Goal: Task Accomplishment & Management: Manage account settings

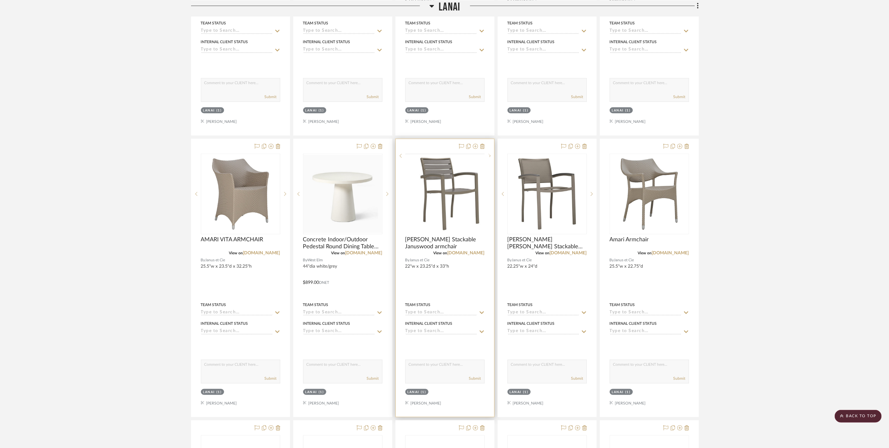
scroll to position [353, 0]
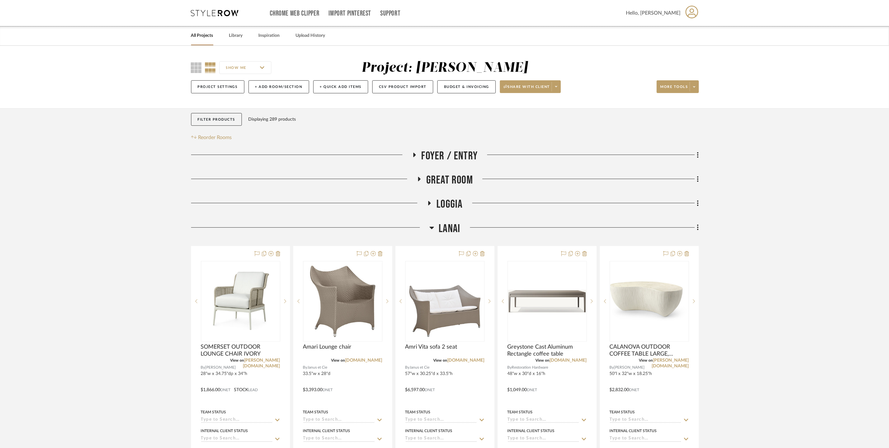
drag, startPoint x: 447, startPoint y: 231, endPoint x: 446, endPoint y: 223, distance: 8.3
click at [446, 231] on span "Lanai" at bounding box center [450, 229] width 22 height 14
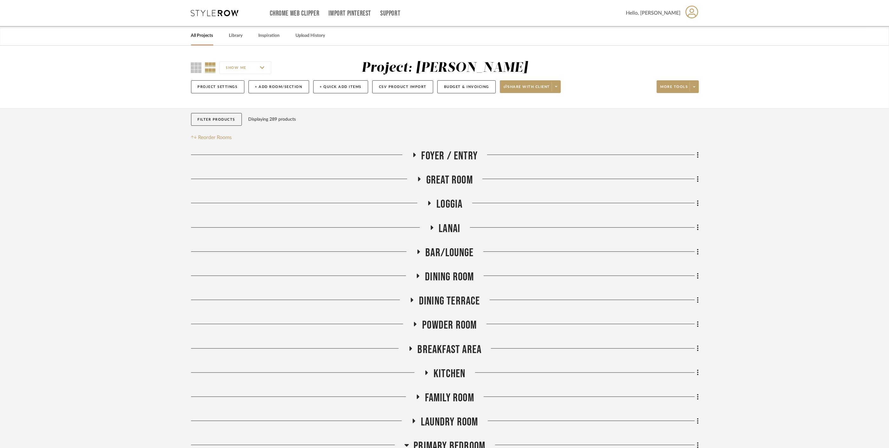
click at [447, 206] on span "Loggia" at bounding box center [450, 205] width 26 height 14
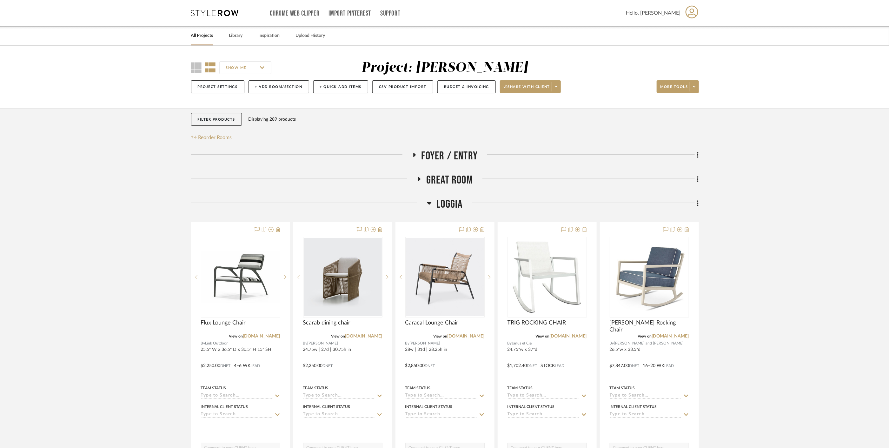
click at [447, 206] on span "Loggia" at bounding box center [450, 205] width 26 height 14
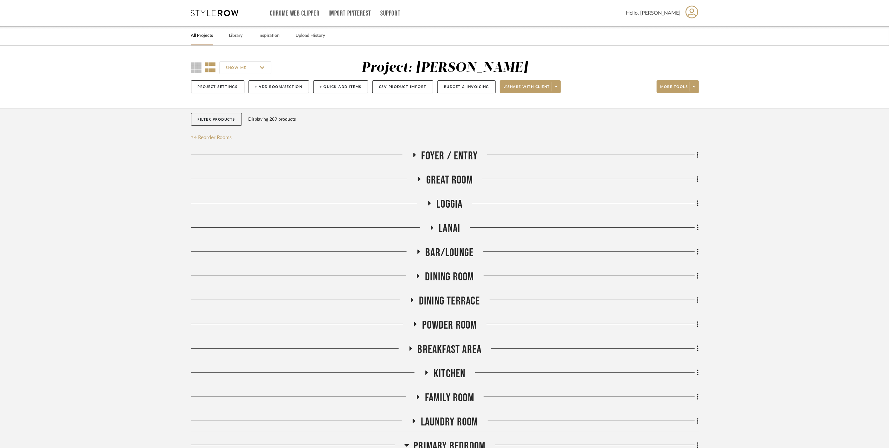
click at [445, 178] on span "Great Room" at bounding box center [449, 180] width 47 height 14
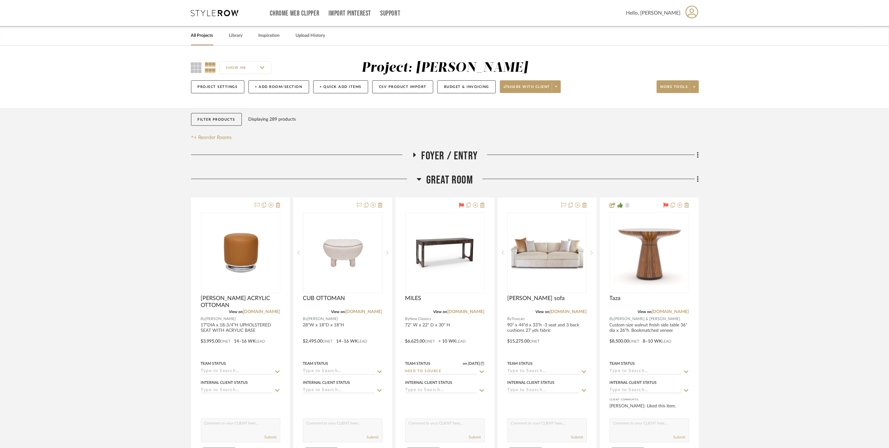
click at [445, 178] on span "Great Room" at bounding box center [449, 180] width 47 height 14
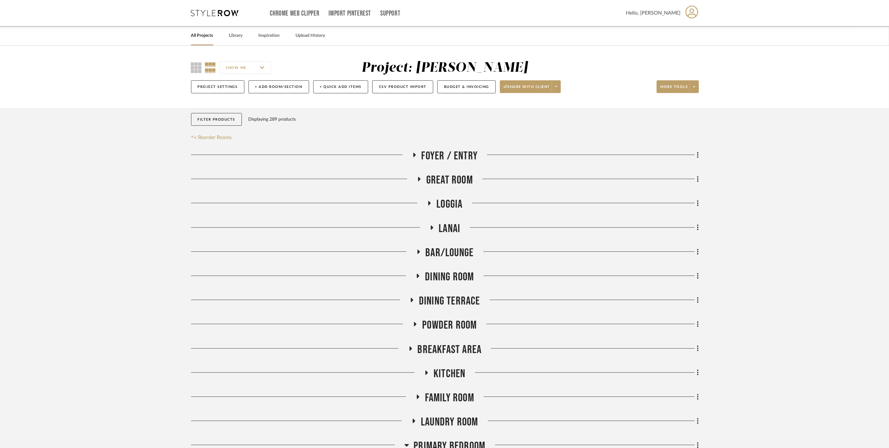
click at [447, 158] on span "Foyer / Entry" at bounding box center [450, 156] width 57 height 14
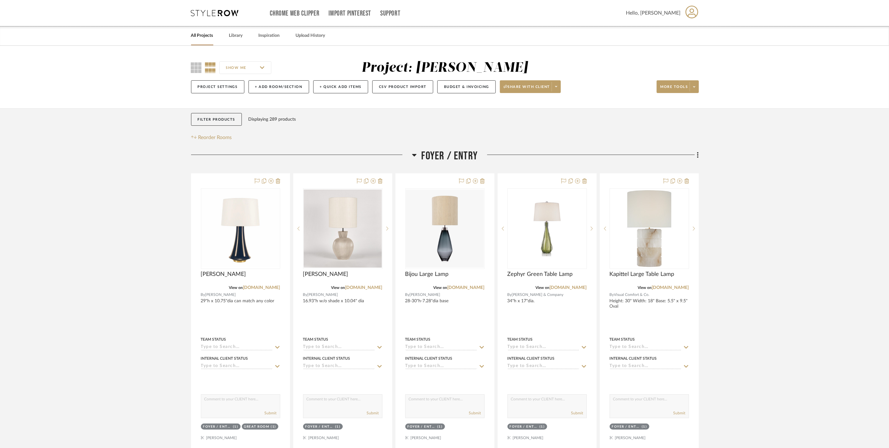
click at [447, 158] on span "Foyer / Entry" at bounding box center [450, 156] width 57 height 14
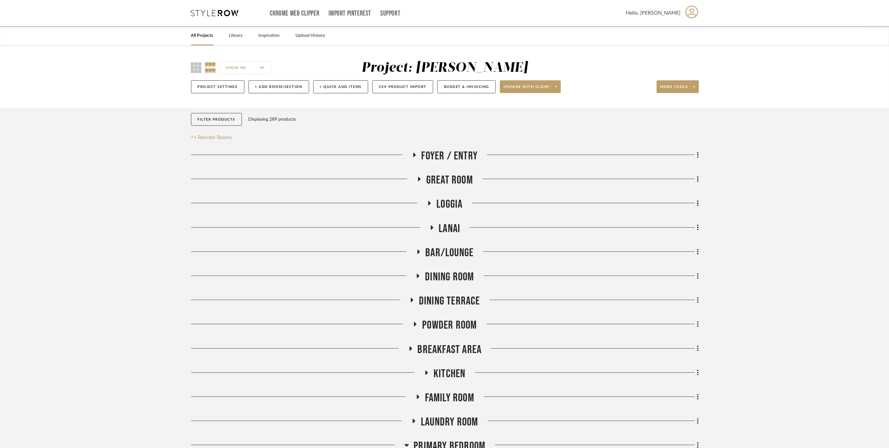
click at [447, 158] on span "Foyer / Entry" at bounding box center [450, 156] width 57 height 14
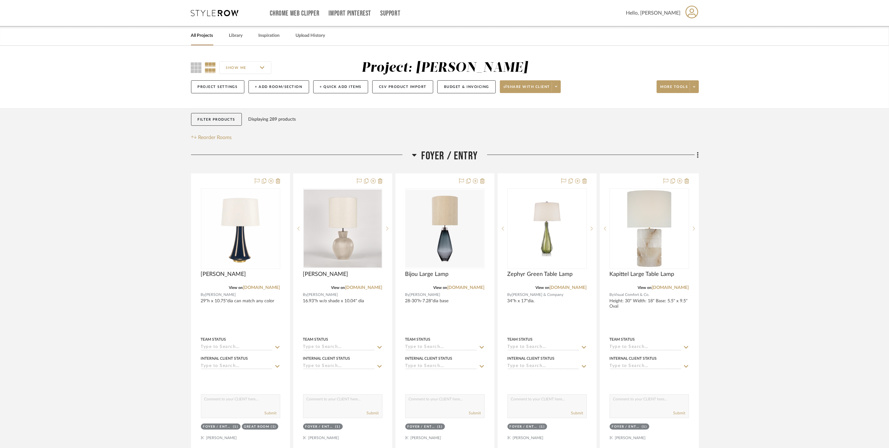
click at [448, 159] on span "Foyer / Entry" at bounding box center [450, 156] width 57 height 14
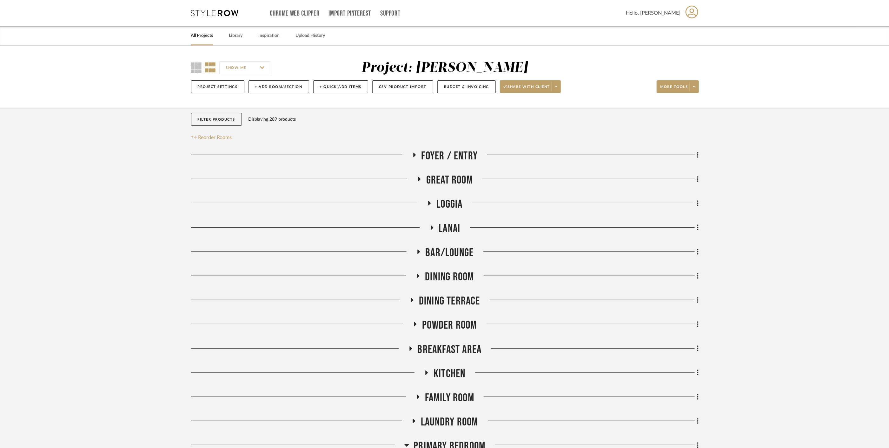
scroll to position [35, 0]
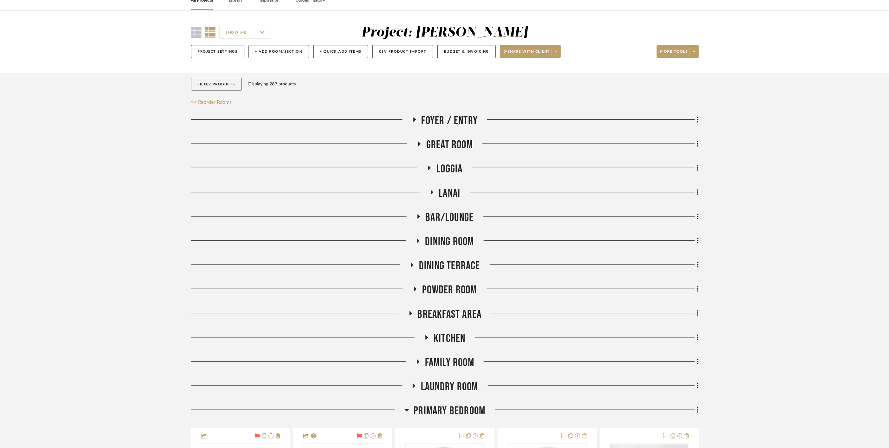
click at [452, 218] on span "Bar/Lounge" at bounding box center [450, 218] width 48 height 14
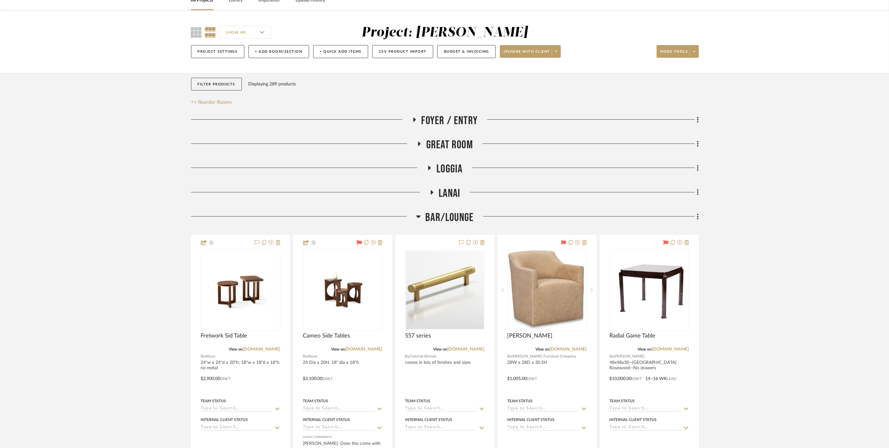
click at [452, 218] on span "Bar/Lounge" at bounding box center [450, 218] width 48 height 14
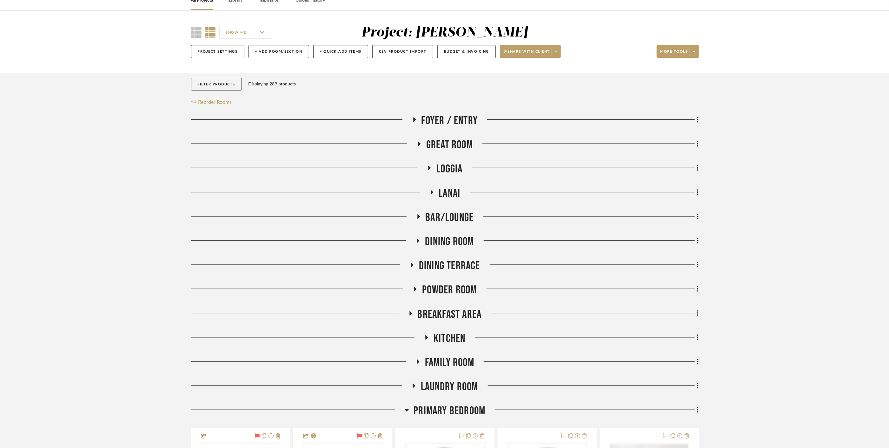
click at [447, 246] on span "Dining Room" at bounding box center [449, 242] width 49 height 14
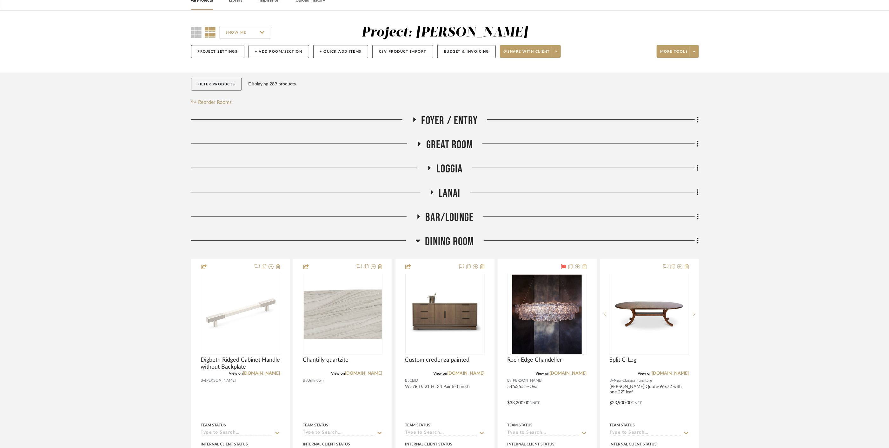
click at [447, 246] on span "Dining Room" at bounding box center [449, 242] width 49 height 14
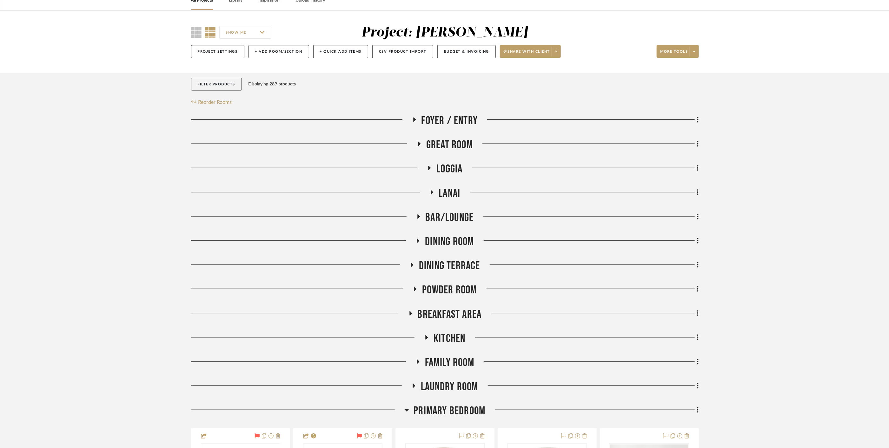
click at [446, 268] on span "Dining Terrace" at bounding box center [449, 266] width 61 height 14
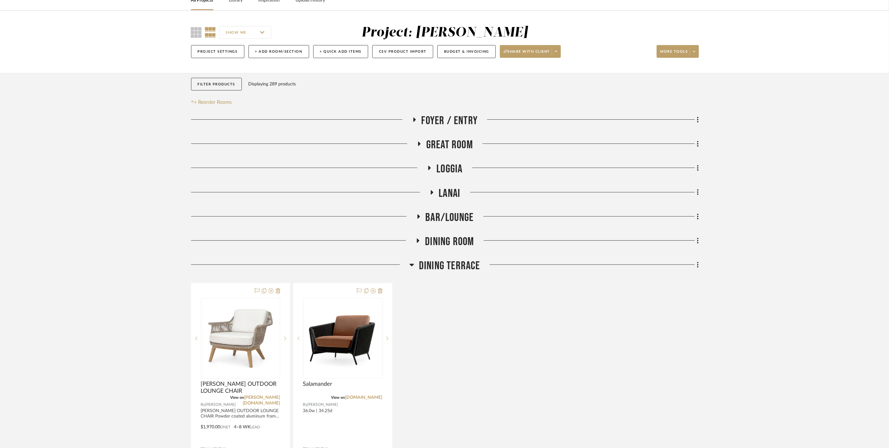
click at [446, 268] on span "Dining Terrace" at bounding box center [449, 266] width 61 height 14
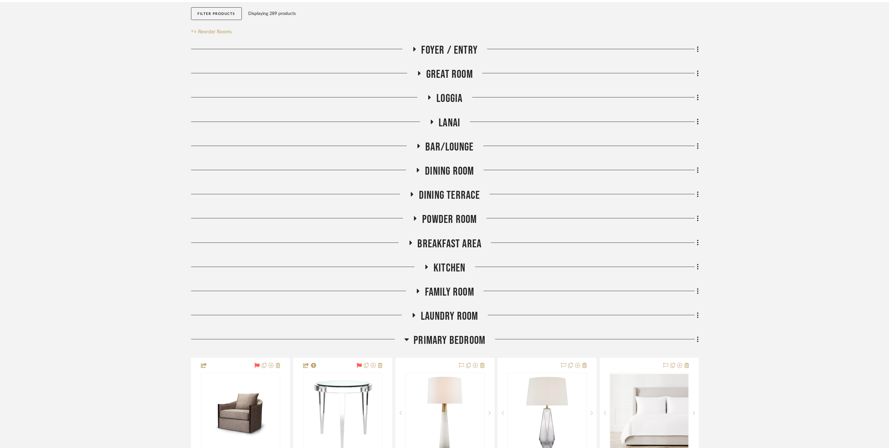
scroll to position [211, 0]
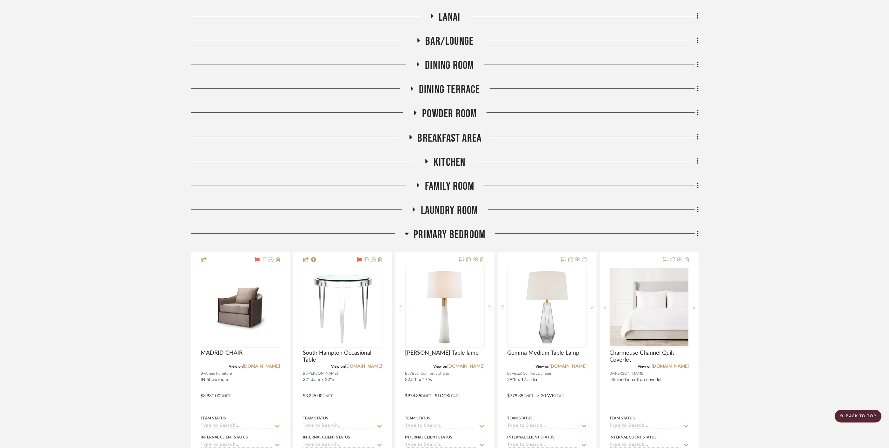
click at [452, 236] on span "Primary Bedroom" at bounding box center [450, 235] width 72 height 14
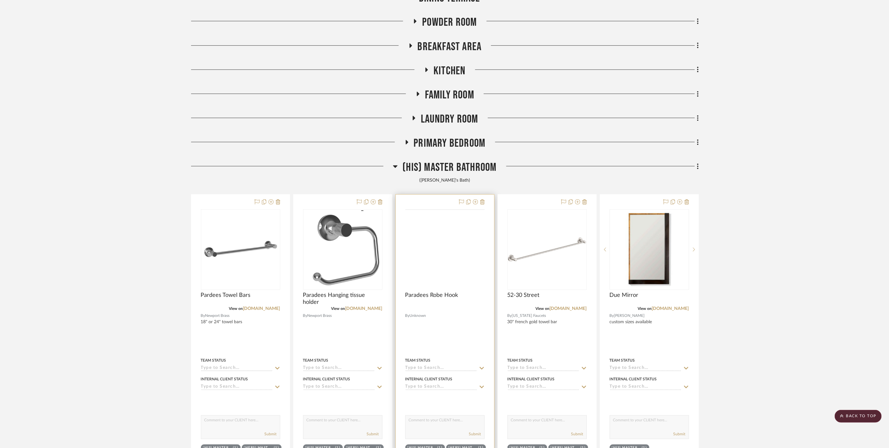
scroll to position [318, 0]
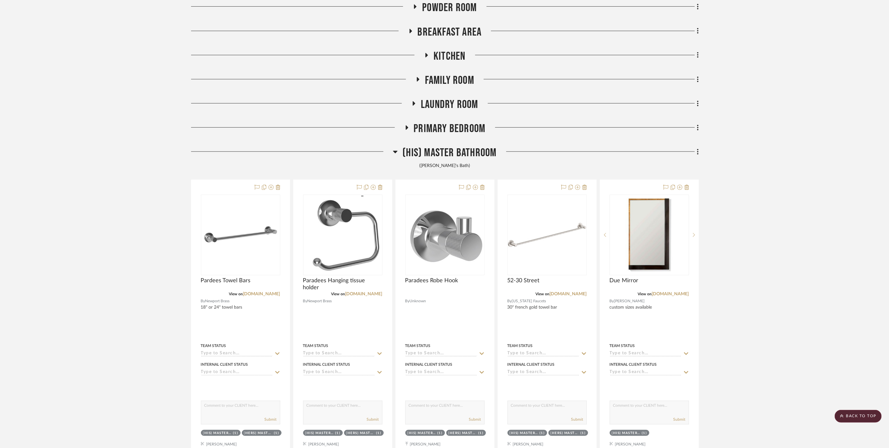
click at [464, 154] on span "(His) Master Bathroom" at bounding box center [450, 153] width 94 height 14
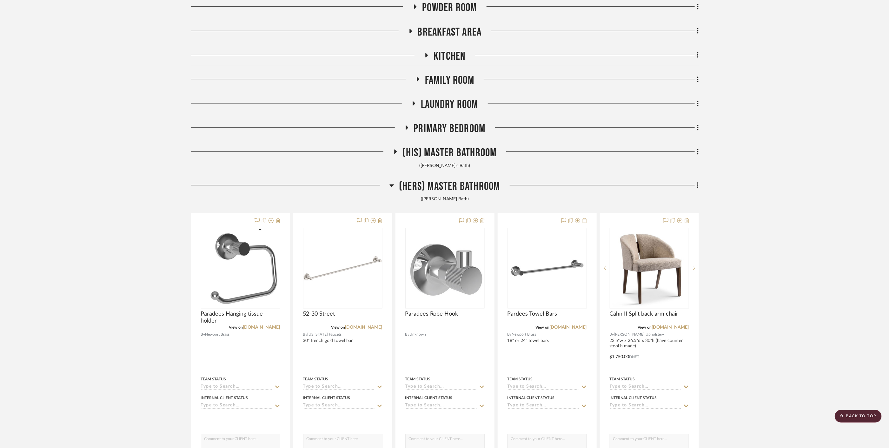
click at [457, 187] on span "(Hers) Master Bathroom" at bounding box center [449, 187] width 101 height 14
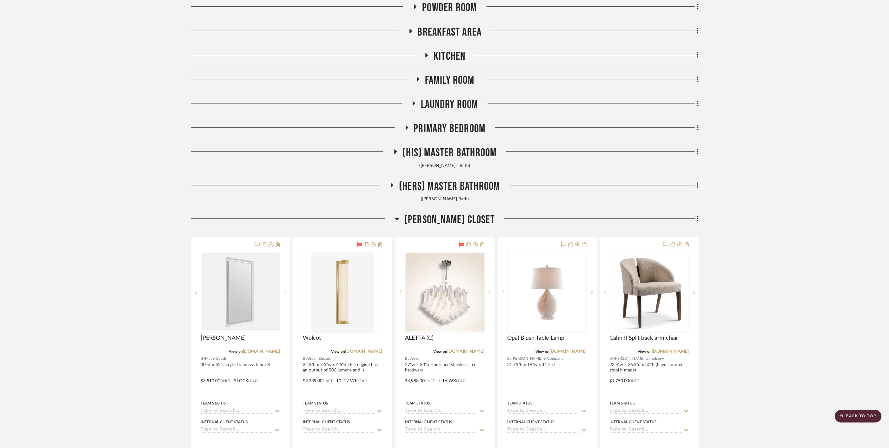
click at [453, 222] on span "[PERSON_NAME] Closet" at bounding box center [450, 220] width 90 height 14
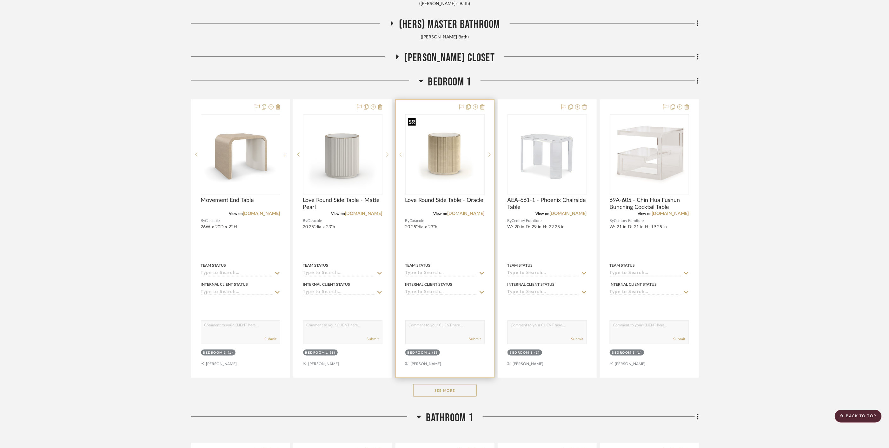
scroll to position [494, 0]
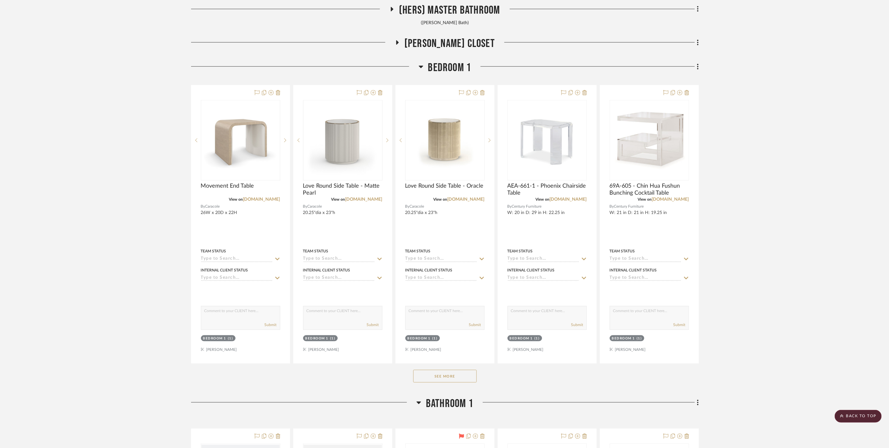
click at [453, 382] on button "See More" at bounding box center [445, 376] width 64 height 13
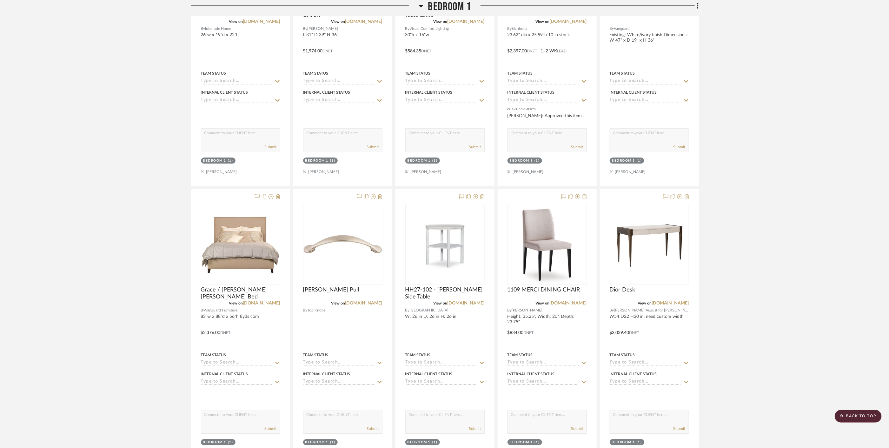
scroll to position [1235, 0]
click at [425, 225] on img "0" at bounding box center [445, 245] width 78 height 68
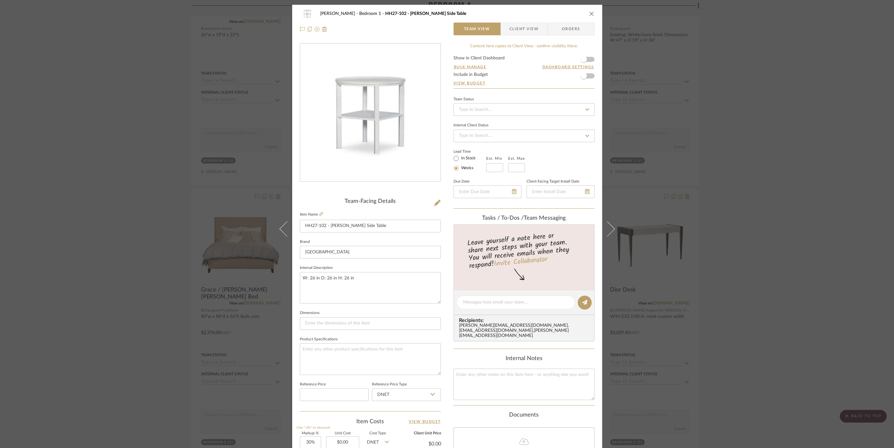
click at [200, 256] on div "Cawley Gillon Bedroom 1 HH27-102 - Newcombe Side Table Team View Client View Or…" at bounding box center [447, 224] width 894 height 448
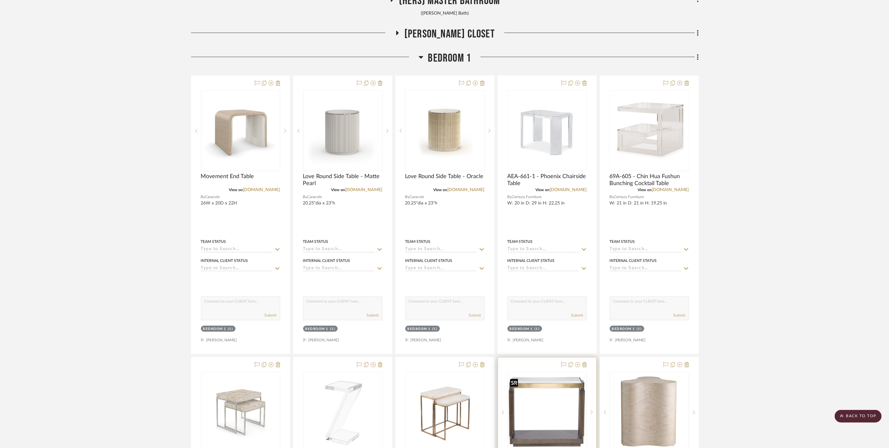
scroll to position [494, 0]
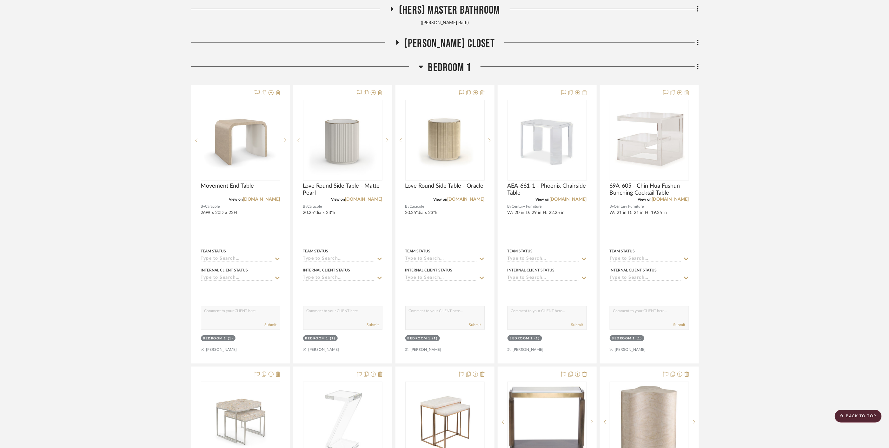
click at [429, 66] on span "Bedroom 1" at bounding box center [449, 68] width 43 height 14
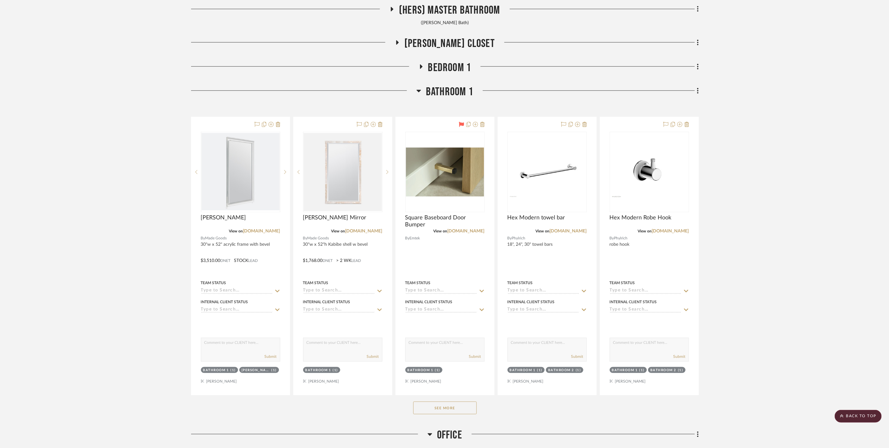
click at [439, 89] on span "Bathroom 1" at bounding box center [449, 92] width 47 height 14
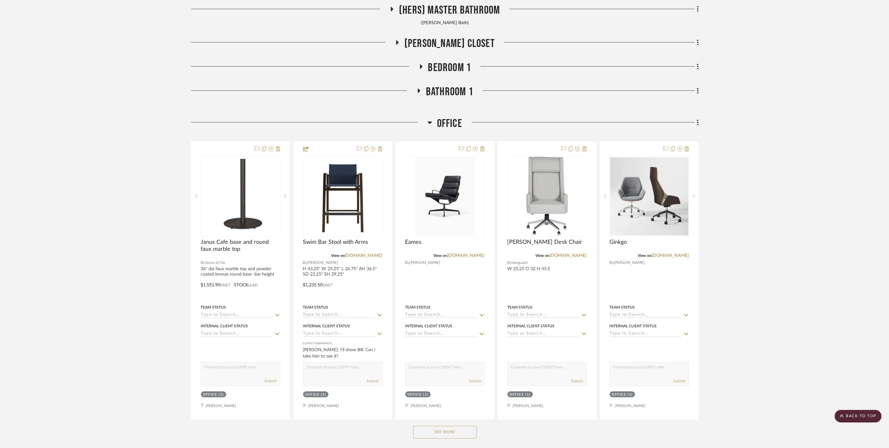
click at [446, 123] on span "Office" at bounding box center [449, 124] width 25 height 14
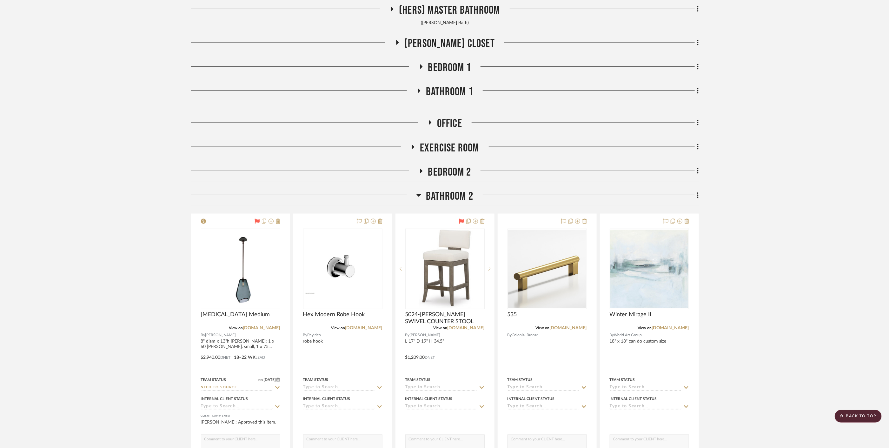
click at [443, 196] on span "Bathroom 2" at bounding box center [449, 197] width 47 height 14
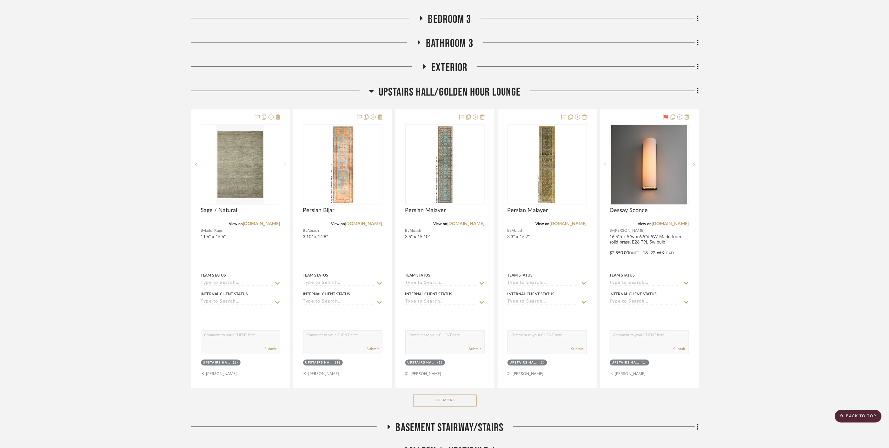
scroll to position [706, 0]
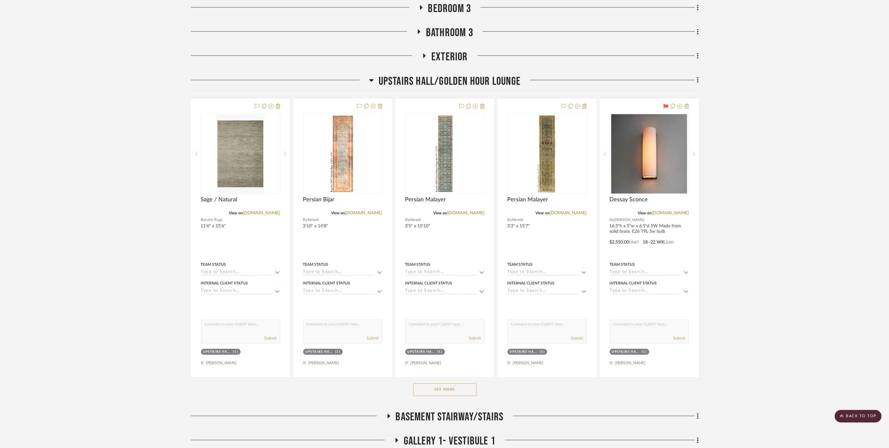
click at [446, 390] on button "See More" at bounding box center [445, 390] width 64 height 13
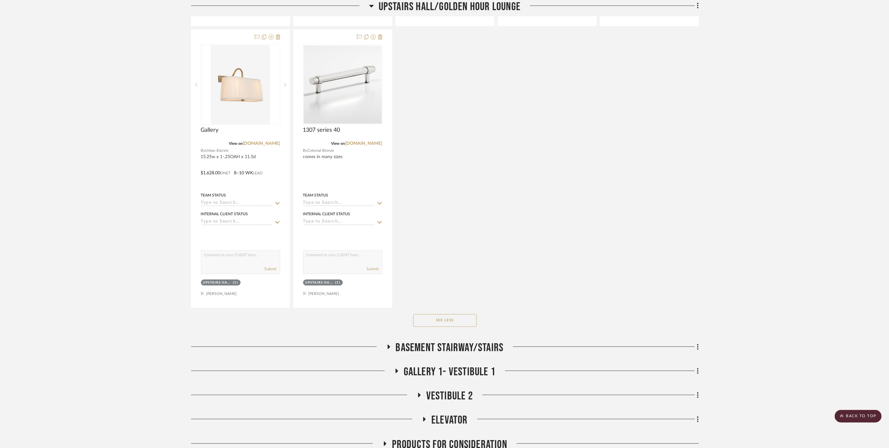
scroll to position [1058, 0]
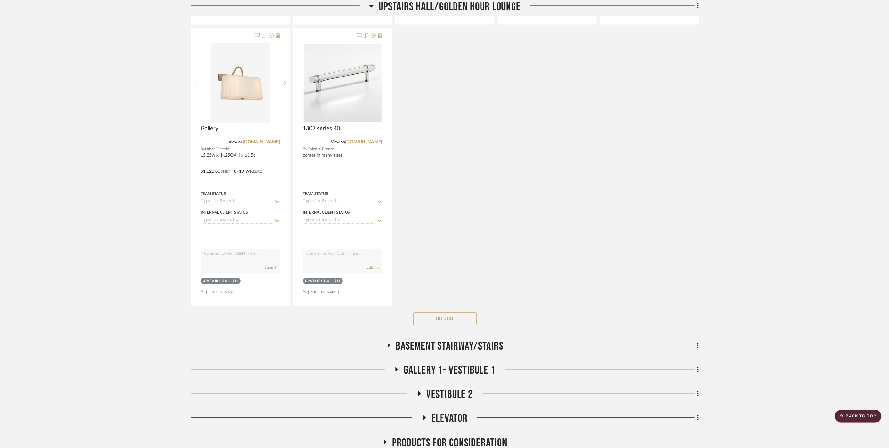
click at [453, 367] on span "Gallery 1- Vestibule 1" at bounding box center [450, 371] width 92 height 14
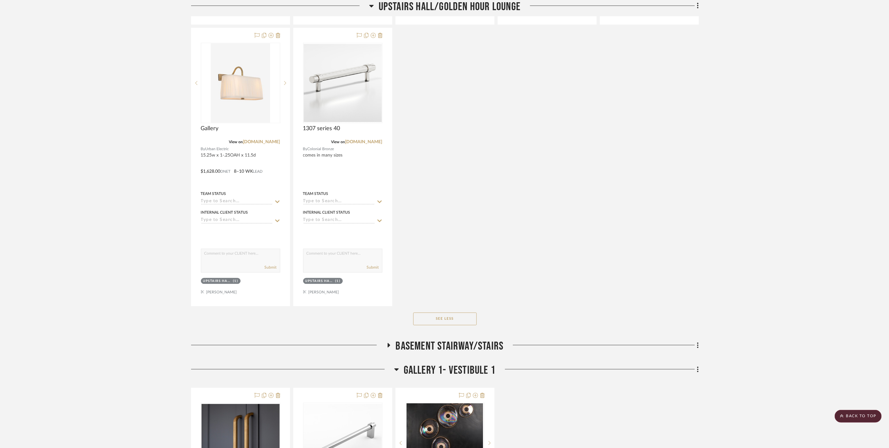
click at [451, 341] on span "Basement stairway/Stairs" at bounding box center [450, 346] width 108 height 14
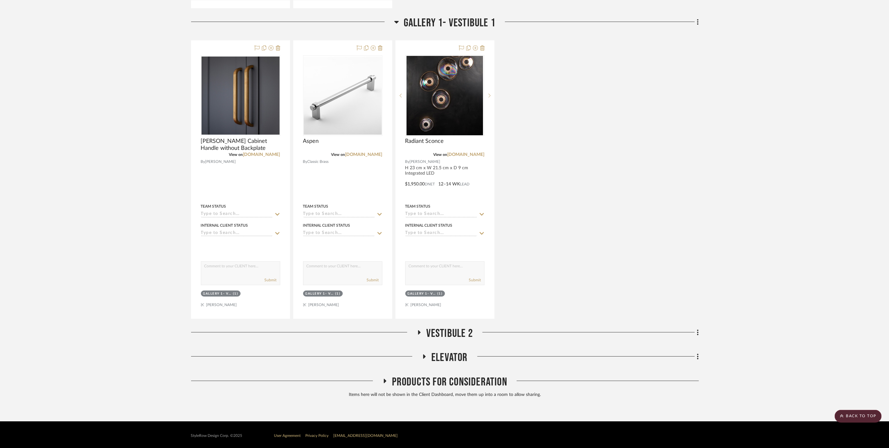
scroll to position [1694, 0]
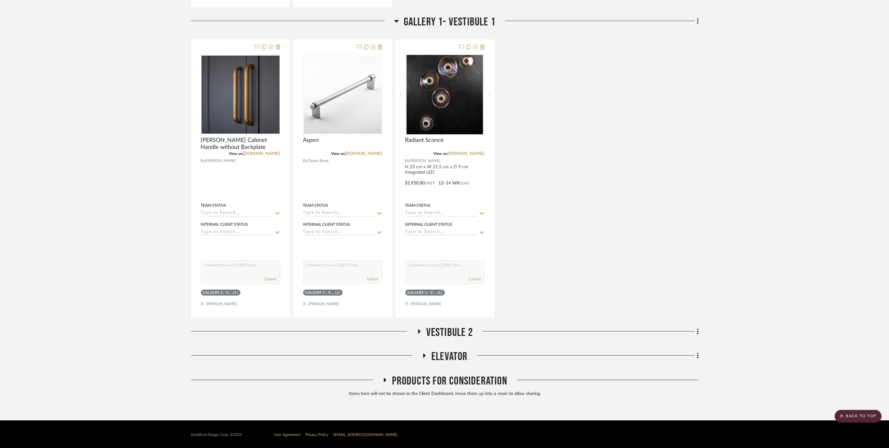
click at [451, 353] on span "Elevator" at bounding box center [450, 357] width 37 height 14
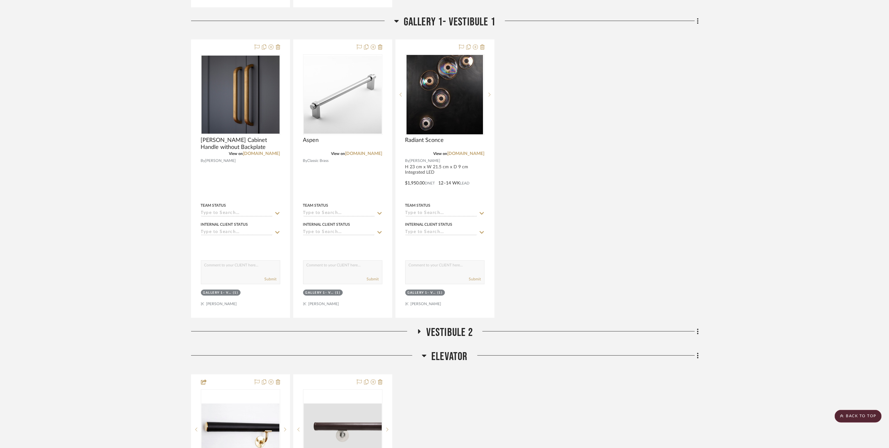
click at [451, 353] on span "Elevator" at bounding box center [450, 357] width 37 height 14
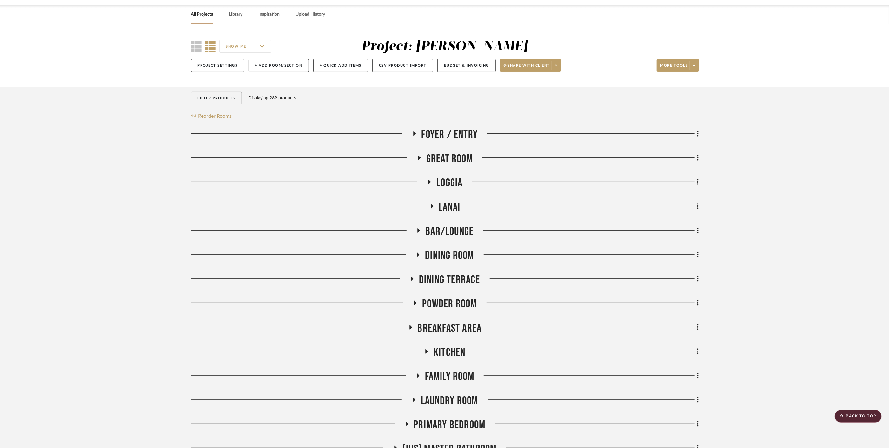
scroll to position [0, 0]
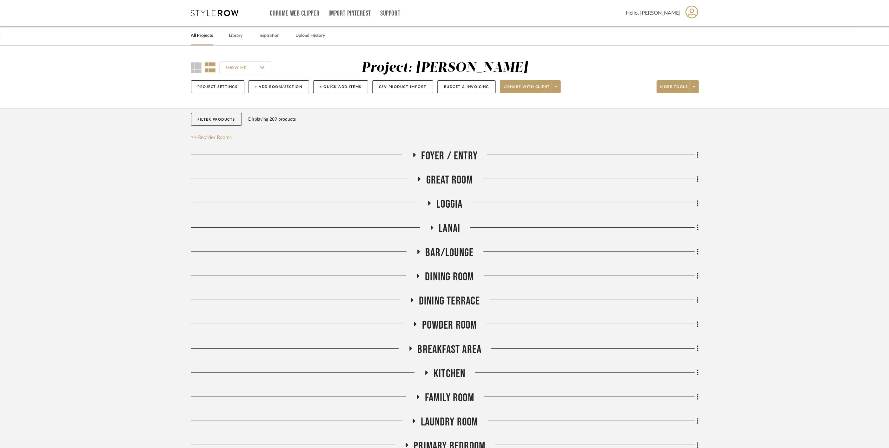
click at [203, 36] on link "All Projects" at bounding box center [202, 35] width 22 height 9
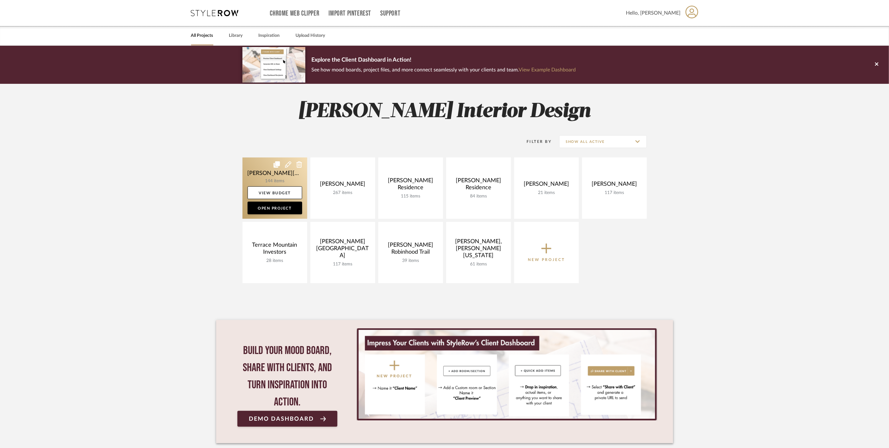
click at [260, 173] on link at bounding box center [275, 188] width 65 height 61
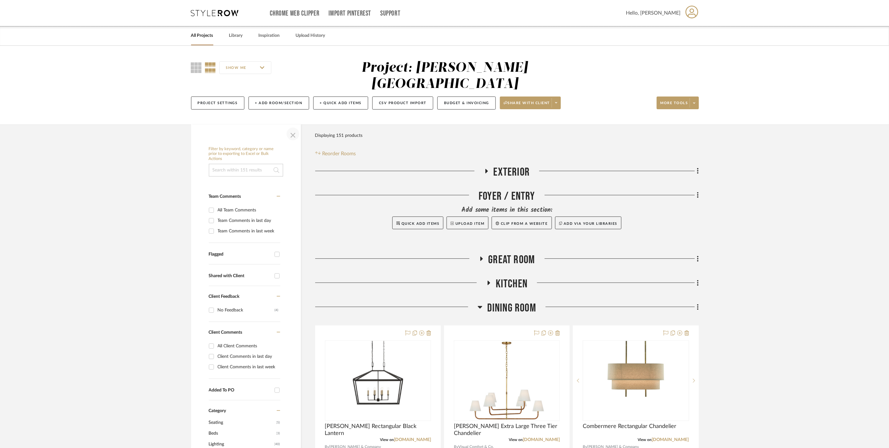
click at [295, 126] on span "button" at bounding box center [292, 133] width 15 height 15
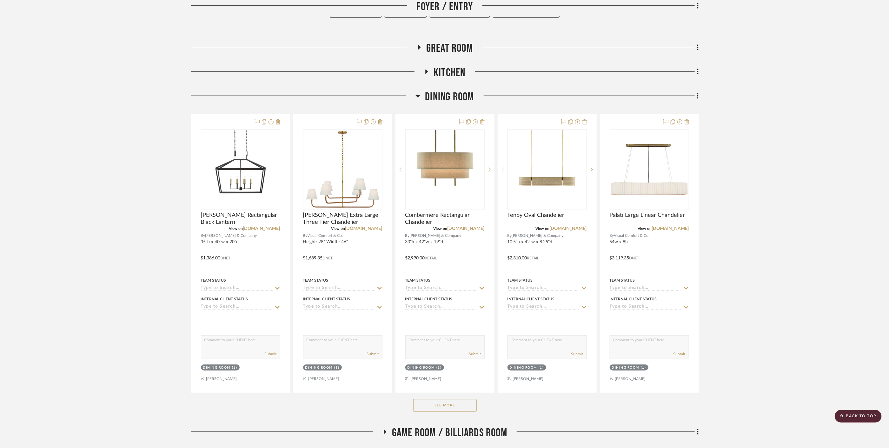
click at [446, 399] on button "See More" at bounding box center [445, 405] width 64 height 13
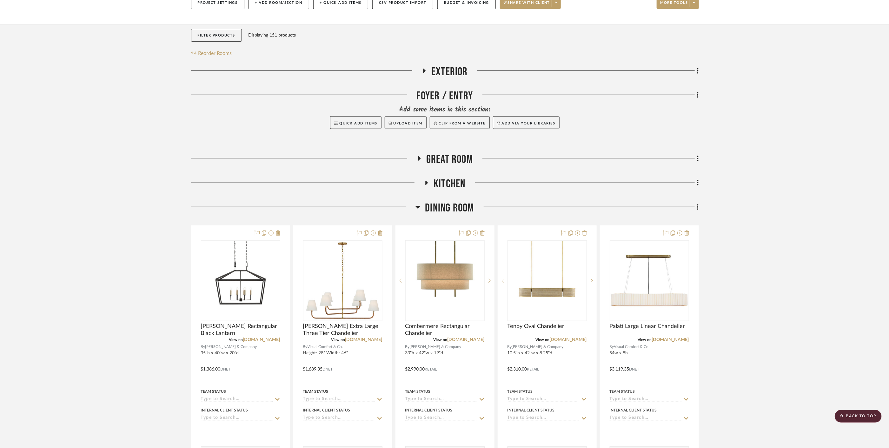
scroll to position [35, 0]
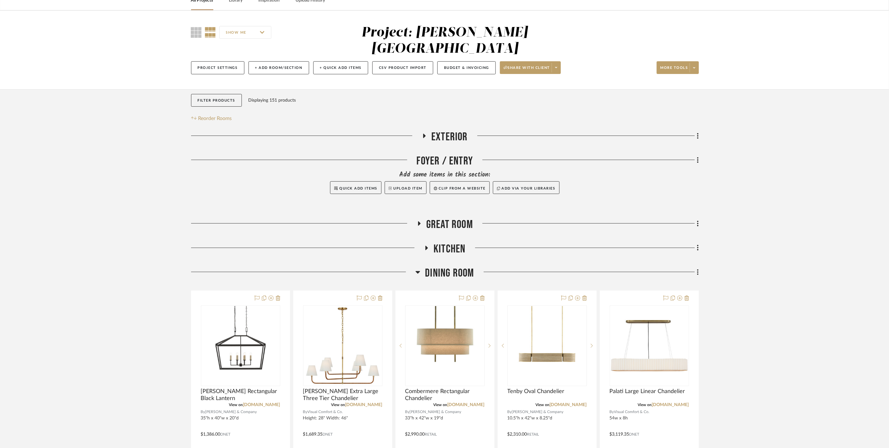
click at [466, 242] on div at bounding box center [582, 250] width 233 height 16
click at [459, 242] on span "Kitchen" at bounding box center [450, 249] width 32 height 14
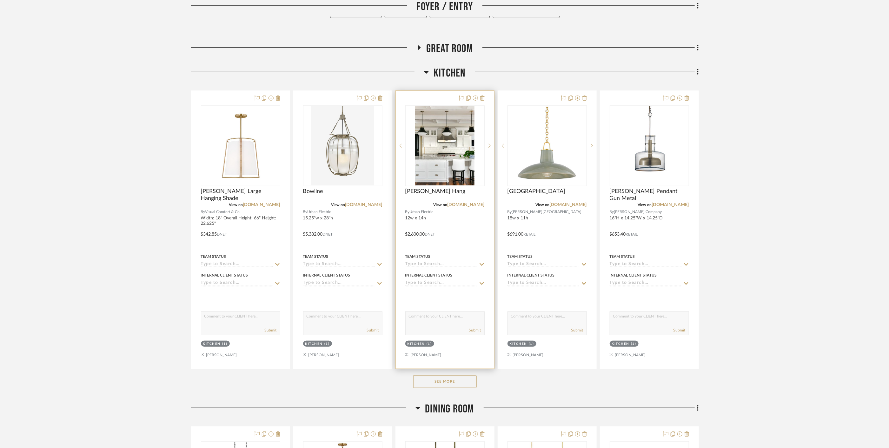
scroll to position [211, 0]
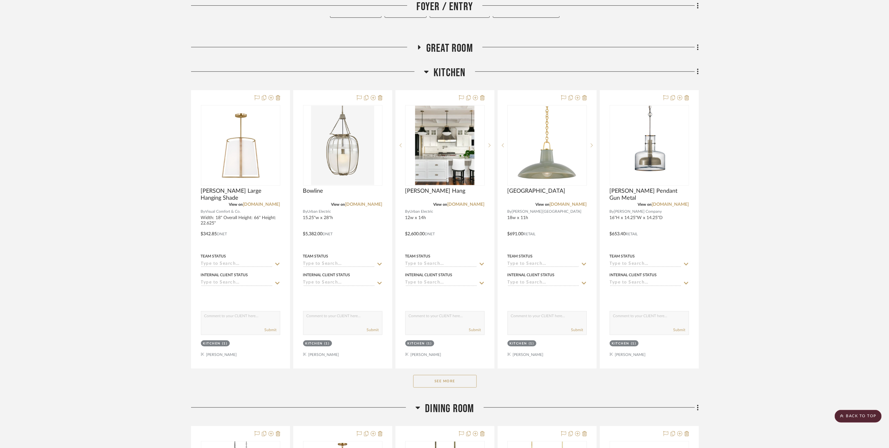
click at [436, 375] on button "See More" at bounding box center [445, 381] width 64 height 13
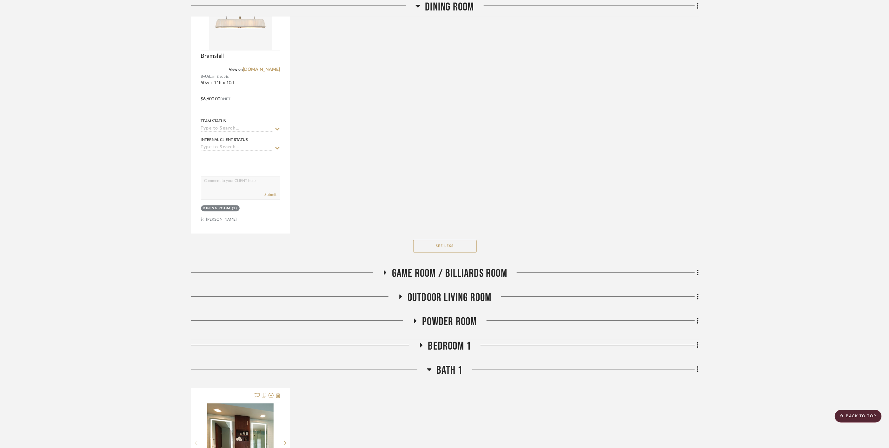
scroll to position [2681, 0]
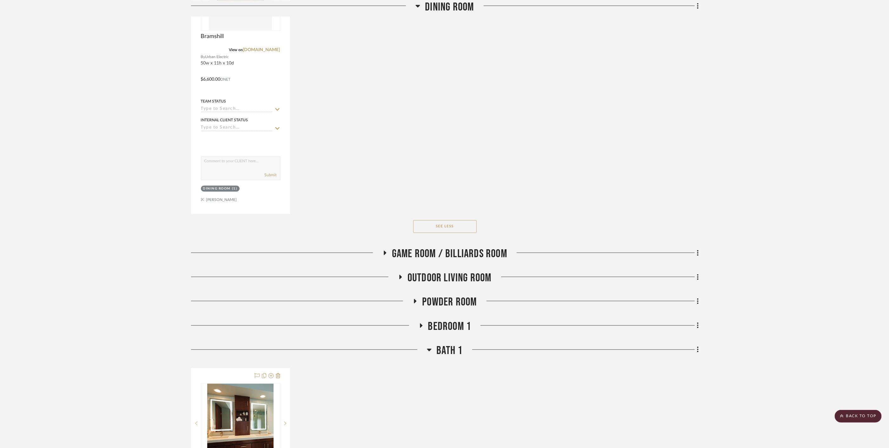
click at [457, 247] on span "Game Room / Billiards Room" at bounding box center [449, 254] width 115 height 14
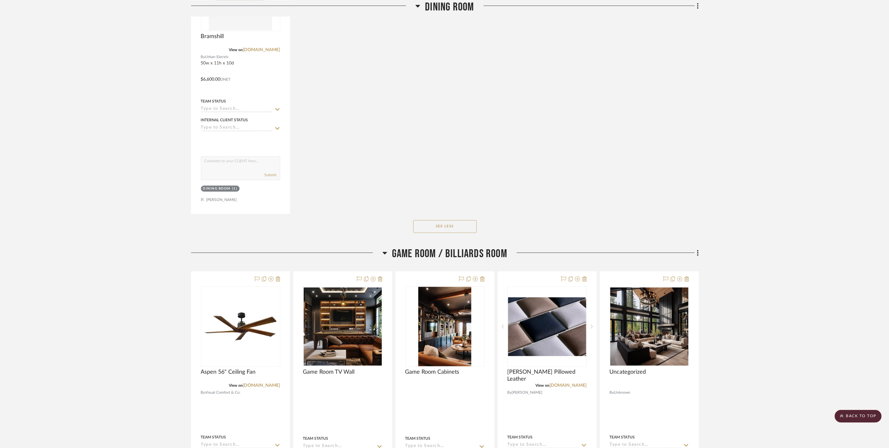
click at [457, 247] on span "Game Room / Billiards Room" at bounding box center [449, 254] width 115 height 14
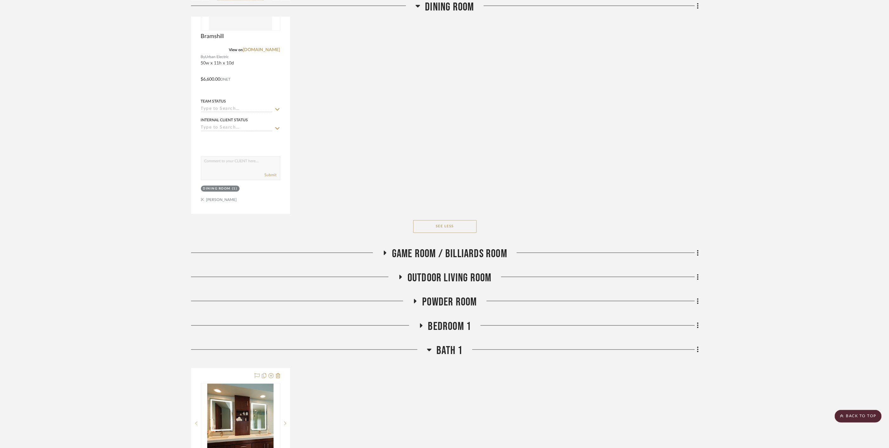
click at [461, 271] on span "Outdoor living room" at bounding box center [450, 278] width 84 height 14
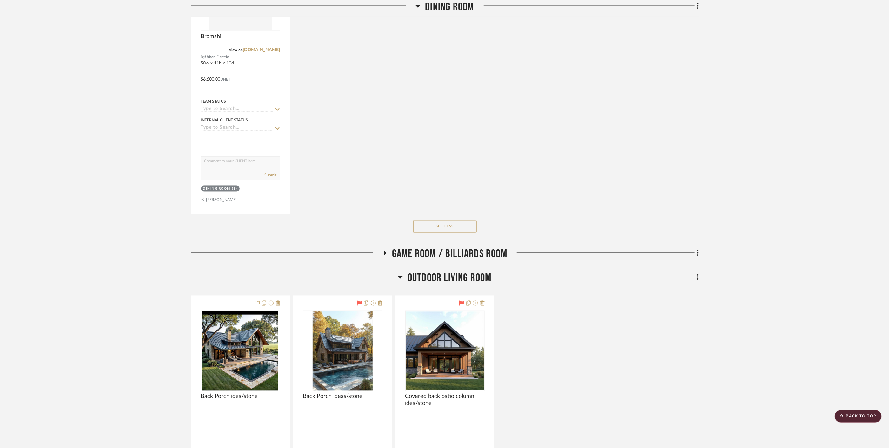
click at [459, 271] on span "Outdoor living room" at bounding box center [450, 278] width 84 height 14
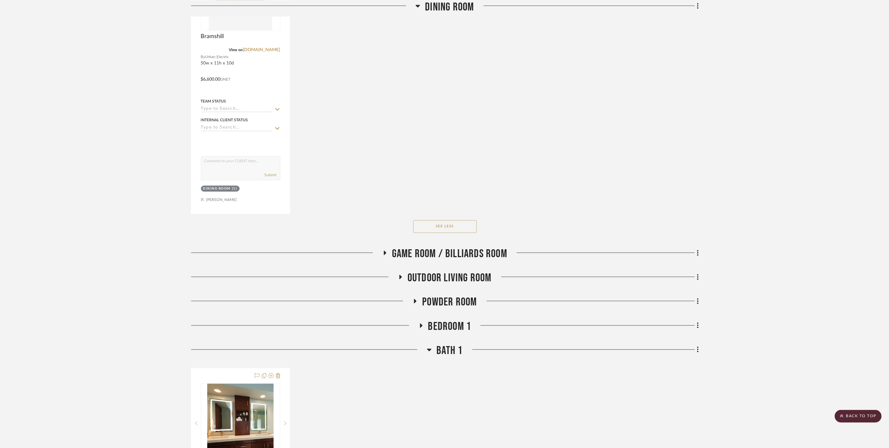
click at [451, 296] on span "Powder Room" at bounding box center [449, 303] width 55 height 14
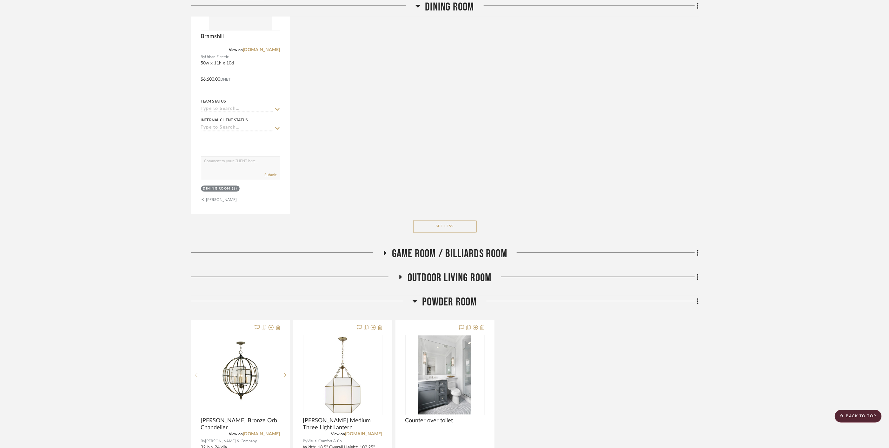
click at [450, 296] on span "Powder Room" at bounding box center [449, 303] width 55 height 14
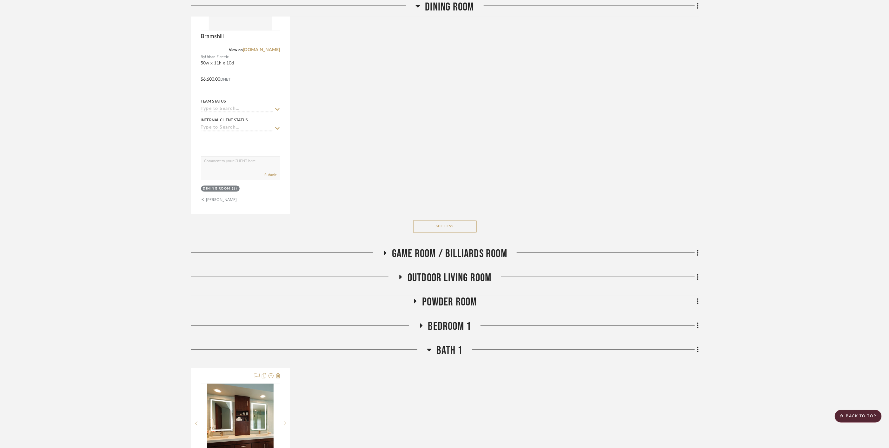
click at [449, 320] on span "Bedroom 1" at bounding box center [449, 327] width 43 height 14
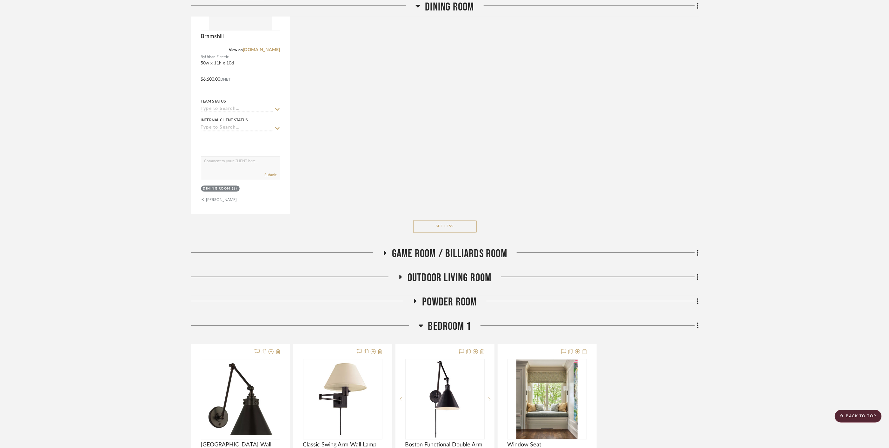
click at [449, 320] on span "Bedroom 1" at bounding box center [449, 327] width 43 height 14
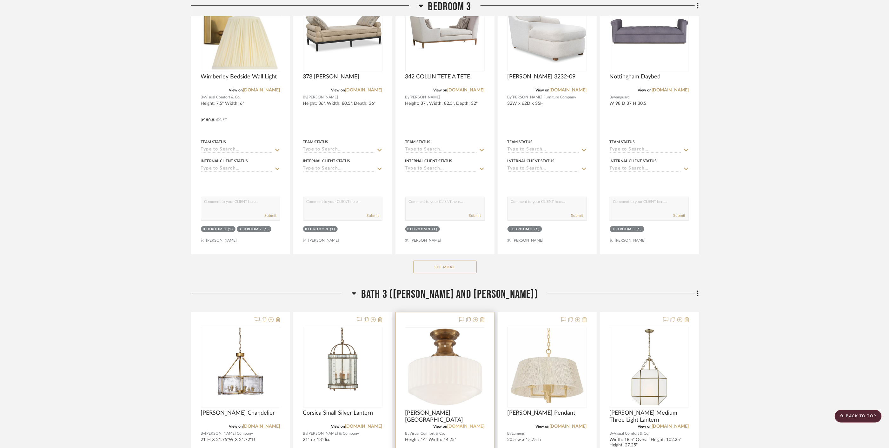
scroll to position [4092, 0]
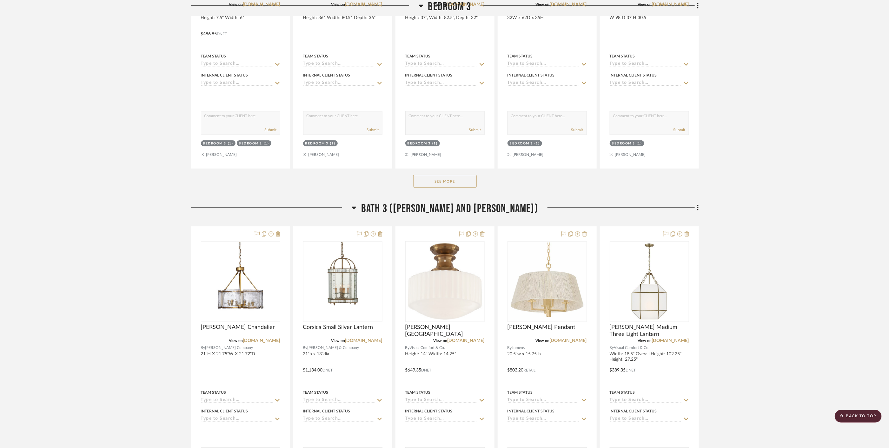
click at [437, 175] on button "See More" at bounding box center [445, 181] width 64 height 13
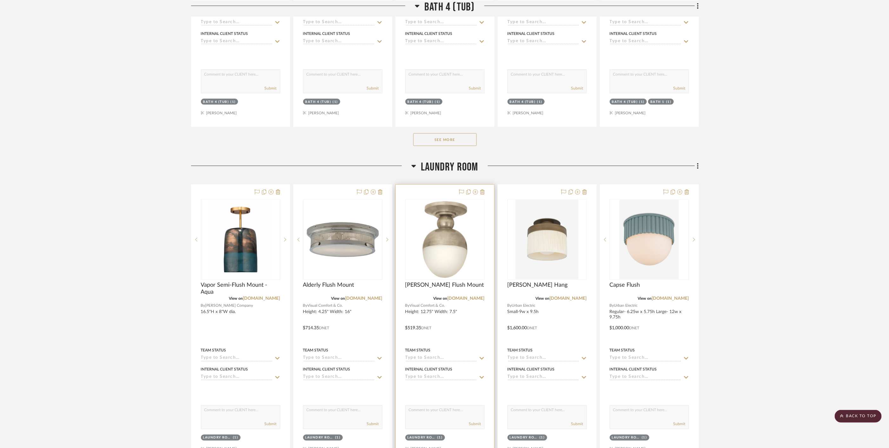
scroll to position [6344, 0]
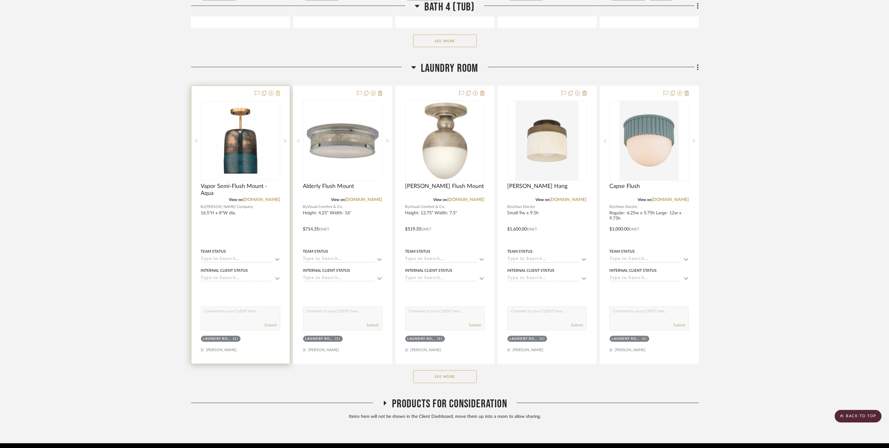
click at [278, 91] on icon at bounding box center [278, 93] width 4 height 5
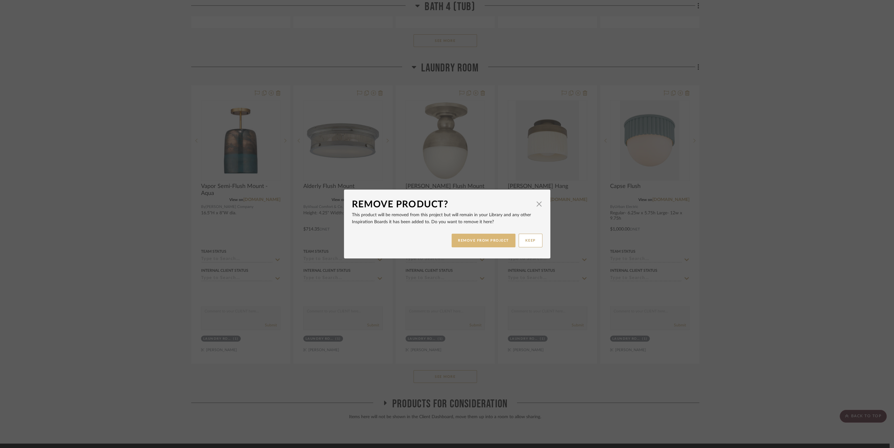
click at [490, 234] on button "REMOVE FROM PROJECT" at bounding box center [484, 241] width 64 height 14
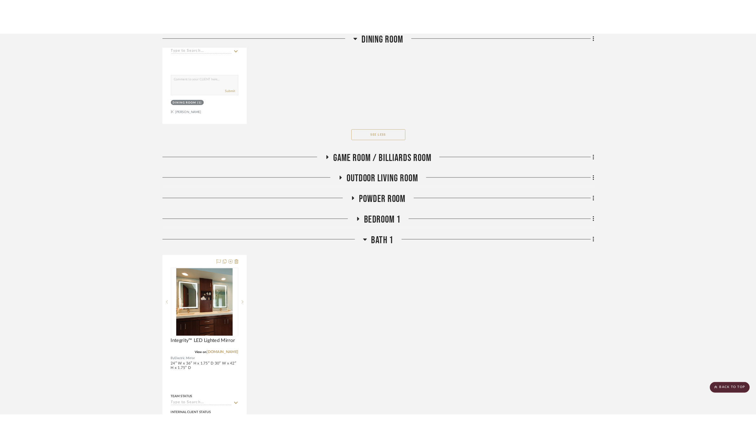
scroll to position [2710, 0]
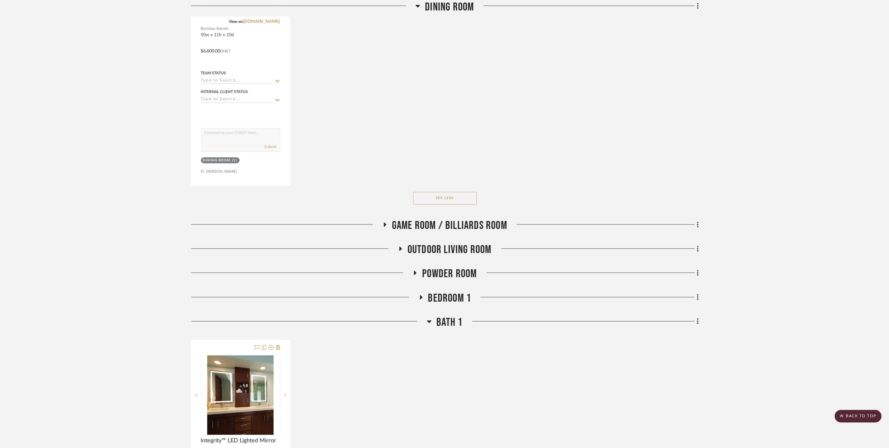
click at [453, 267] on span "Powder Room" at bounding box center [449, 274] width 55 height 14
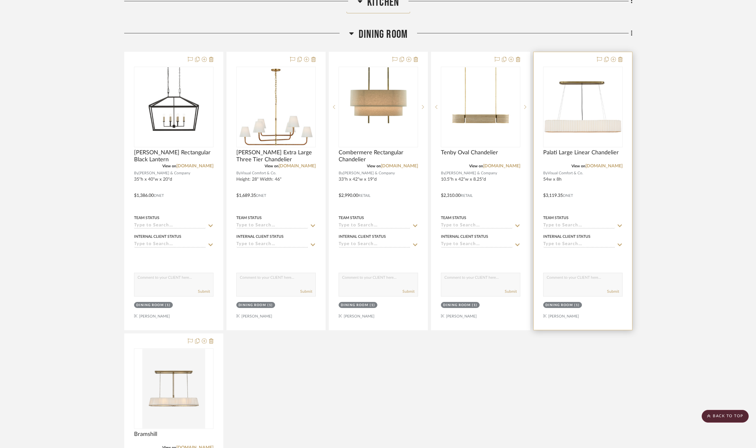
scroll to position [2322, 0]
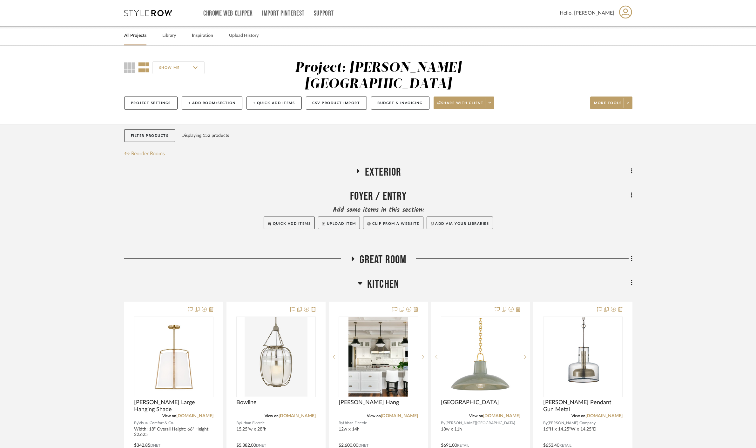
click at [133, 39] on link "All Projects" at bounding box center [135, 35] width 22 height 9
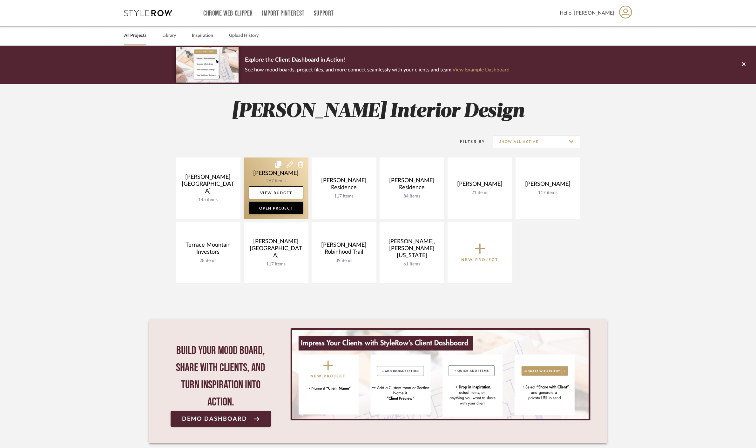
click at [268, 176] on link at bounding box center [276, 188] width 65 height 61
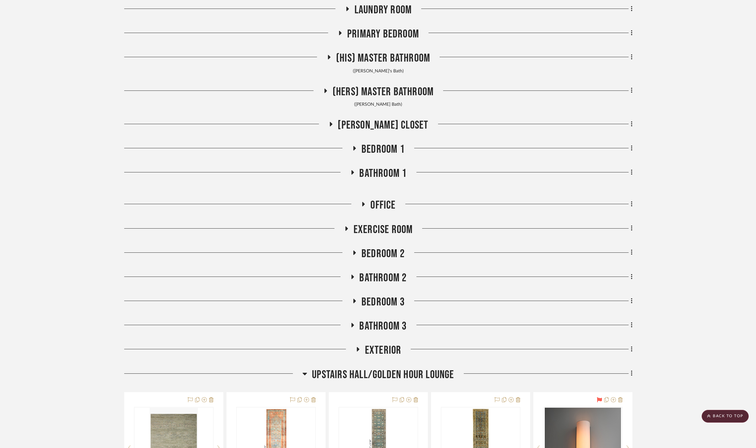
scroll to position [423, 0]
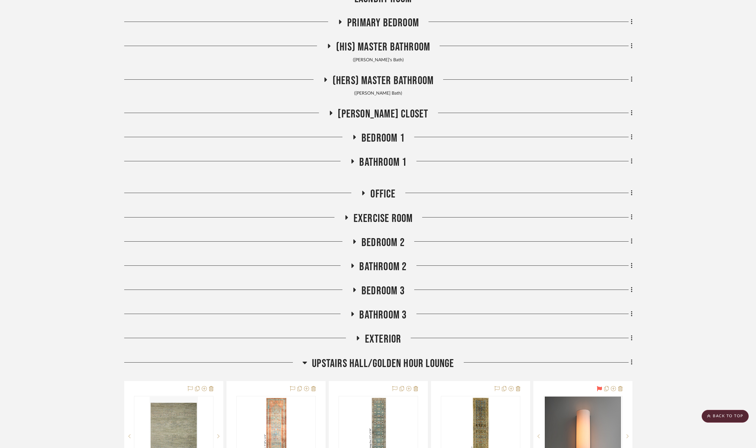
click at [386, 162] on span "Bathroom 1" at bounding box center [382, 163] width 47 height 14
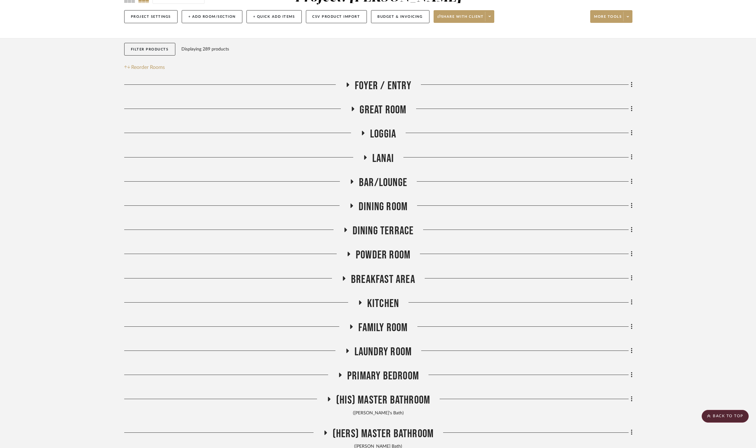
scroll to position [0, 0]
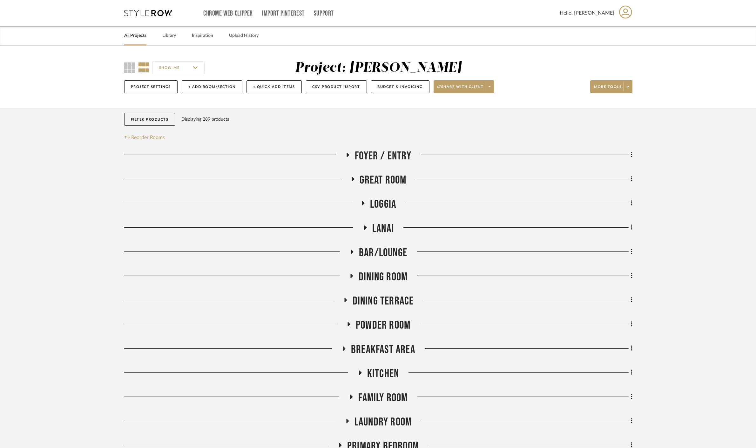
click at [140, 36] on link "All Projects" at bounding box center [135, 35] width 22 height 9
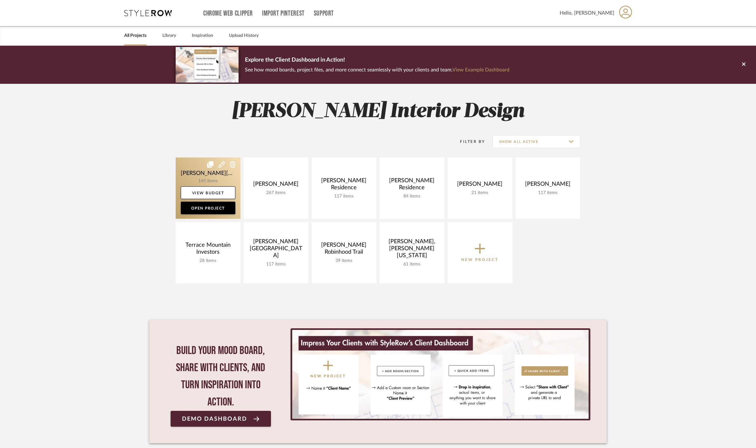
click at [197, 181] on link at bounding box center [208, 188] width 65 height 61
